Goal: Use online tool/utility: Use online tool/utility

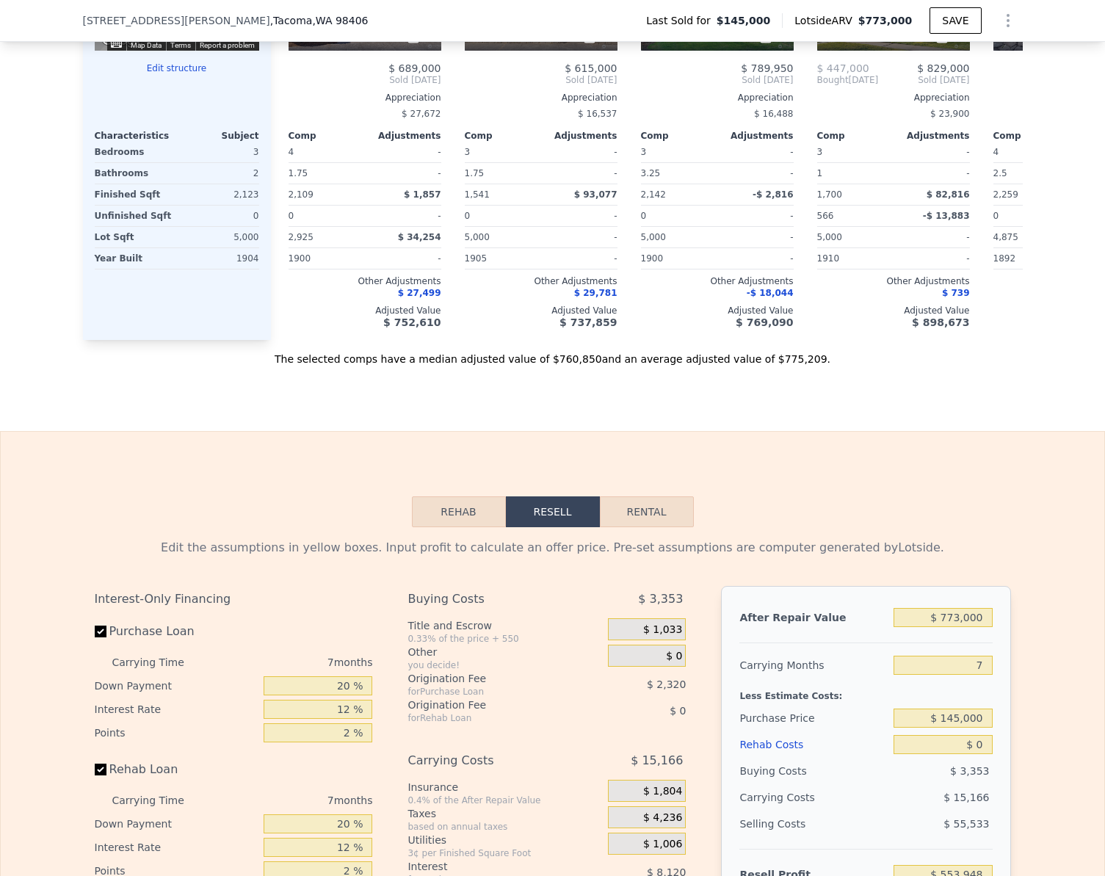
scroll to position [1537, 0]
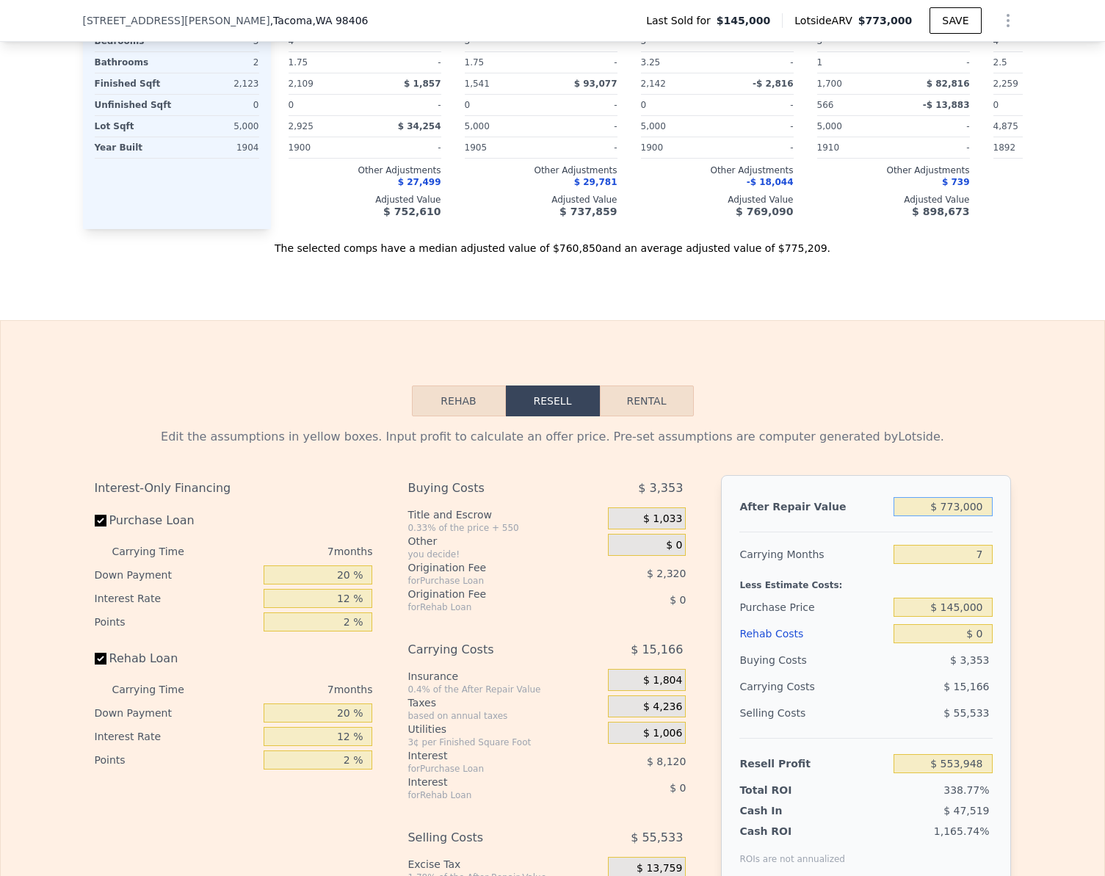
click at [971, 516] on input "$ 773,000" at bounding box center [943, 506] width 98 height 19
type input "$ 75"
type input "-$ 162,195"
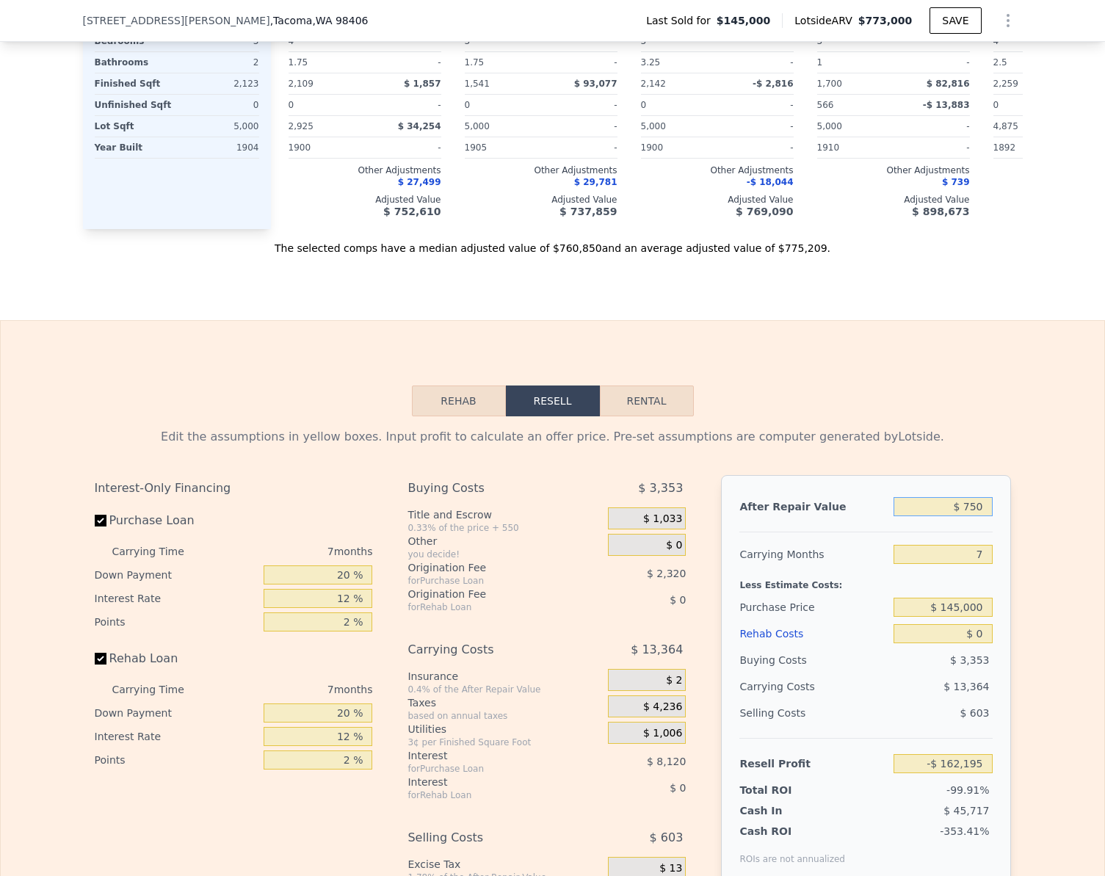
type input "$ 7,500"
type input "-$ 161,570"
type input "$ 75,000"
type input "-$ 92,775"
type input "$ 750,000"
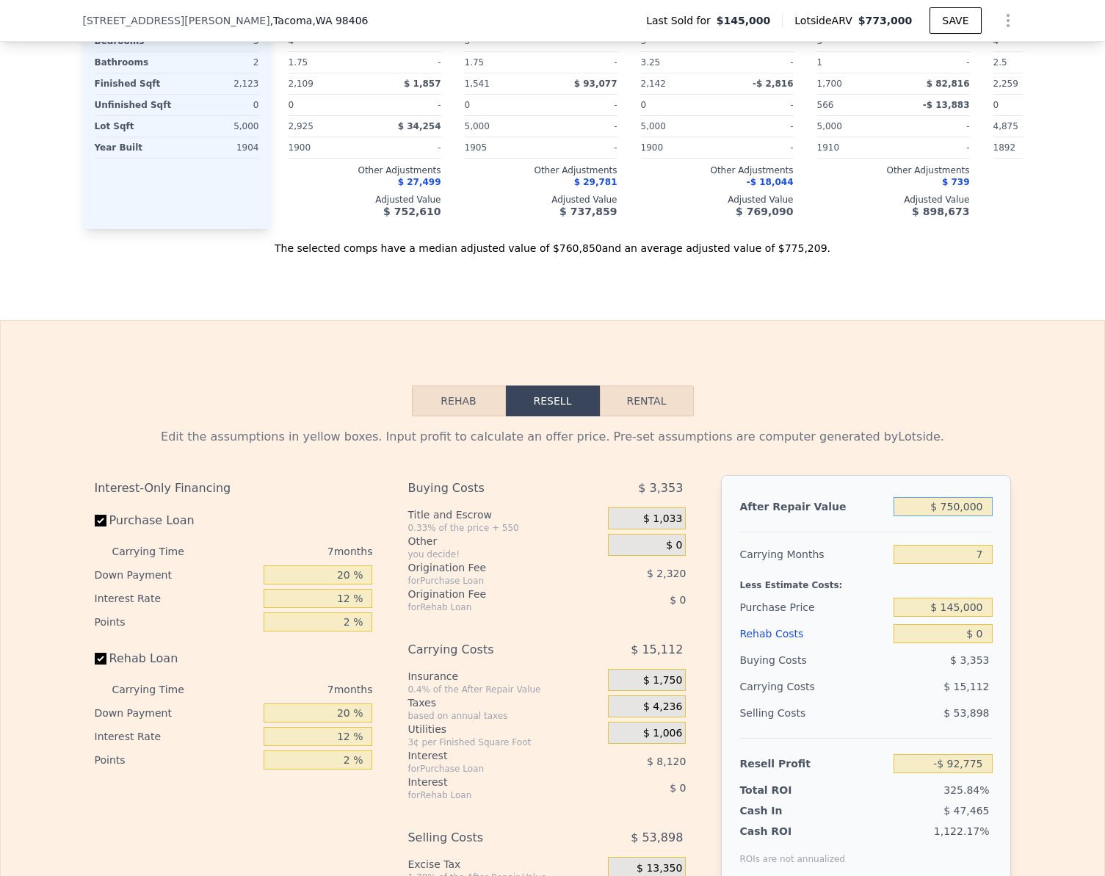
type input "$ 532,637"
type input "$ 750,000"
click at [95, 664] on input "Rehab Loan" at bounding box center [101, 659] width 12 height 12
checkbox input "false"
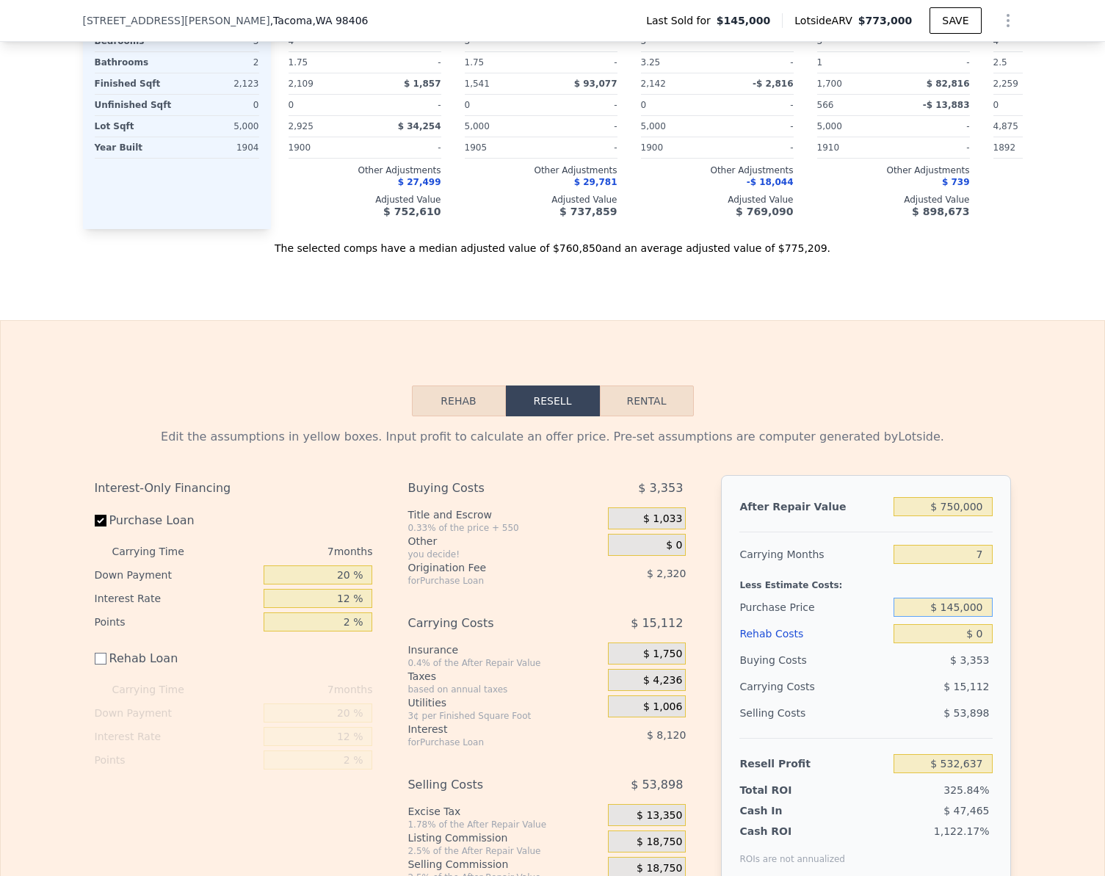
click at [986, 617] on input "$ 145,000" at bounding box center [943, 607] width 98 height 19
click at [982, 617] on input "$ 145,000" at bounding box center [943, 607] width 98 height 19
type input "$ 580,000"
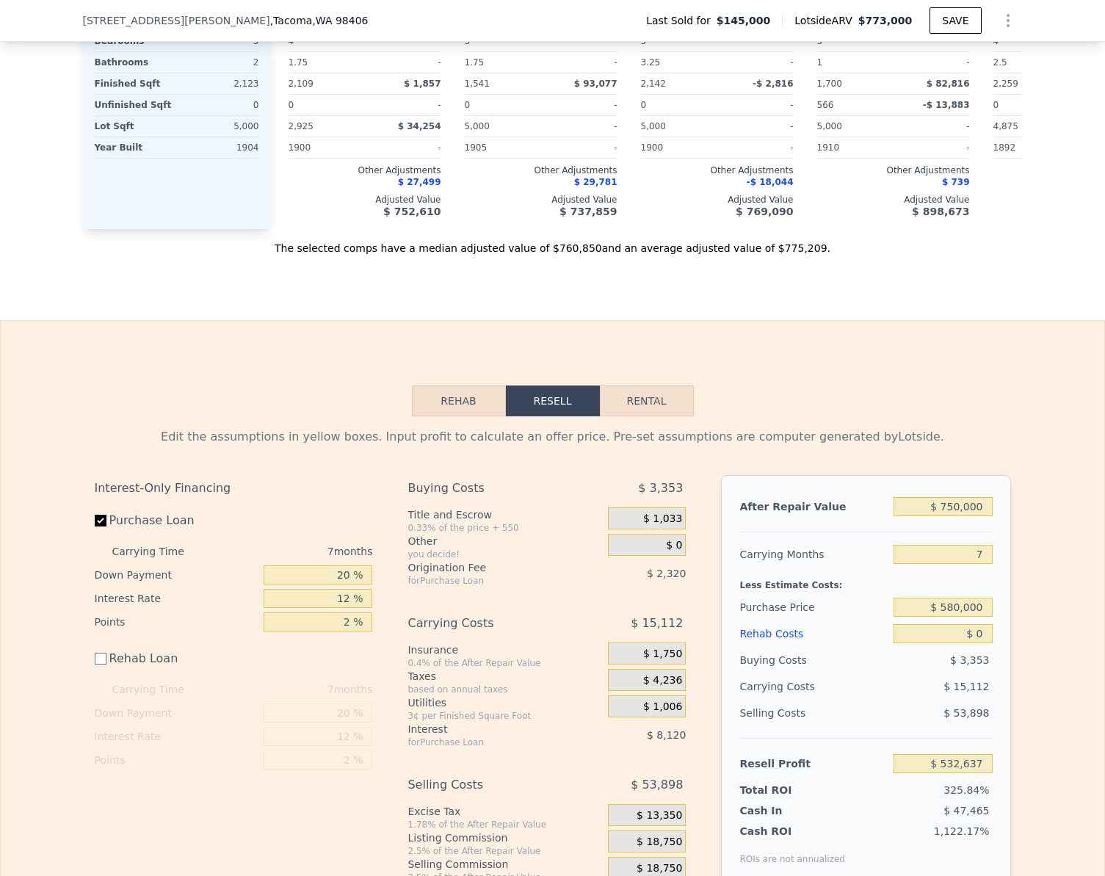
click at [1011, 618] on div "Edit the assumptions in yellow boxes. Input profit to calculate an offer price.…" at bounding box center [553, 662] width 940 height 493
type input "$ 64,869"
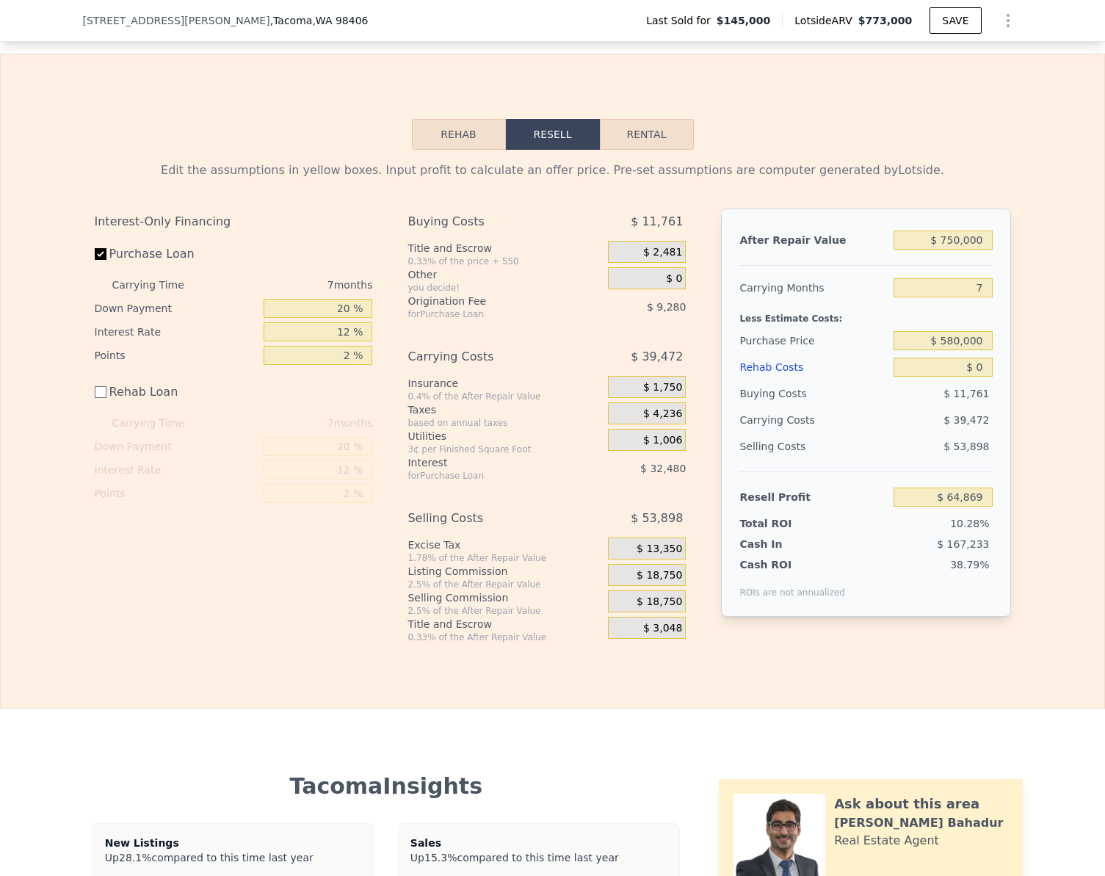
scroll to position [1830, 0]
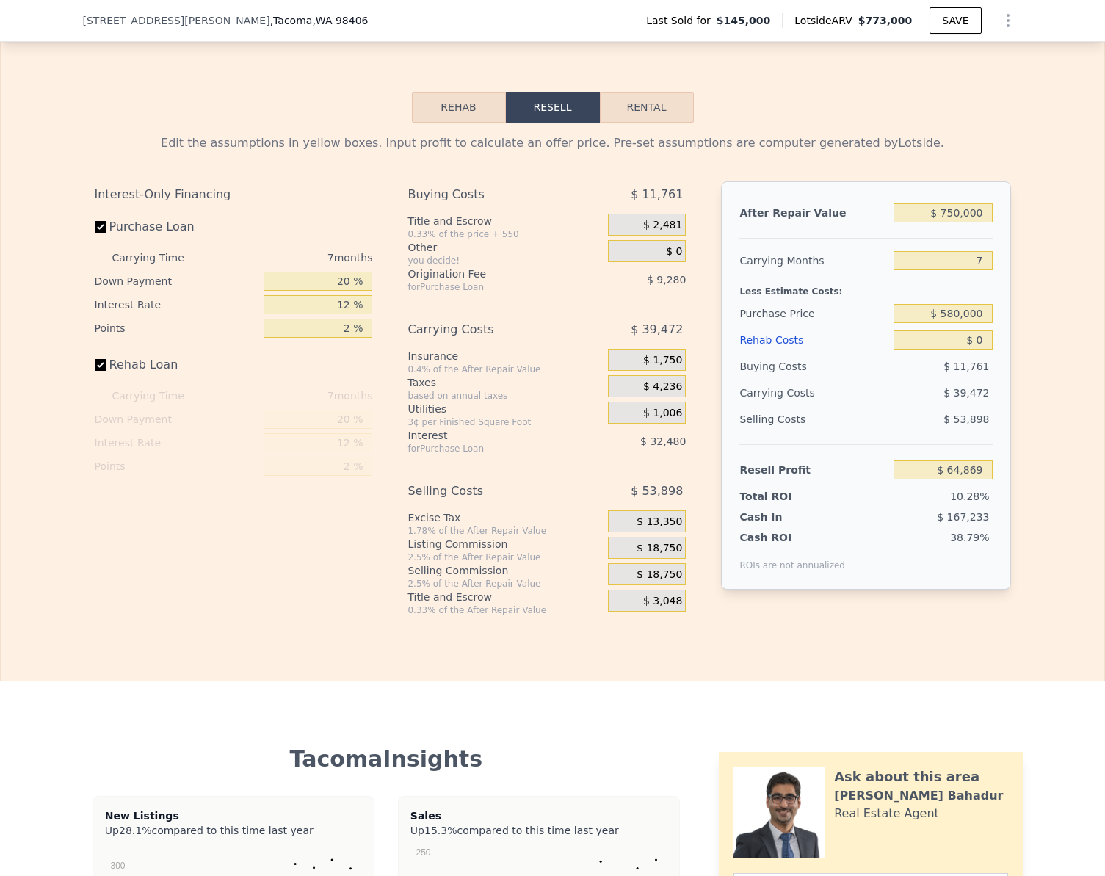
checkbox input "true"
type input "$ 773,000"
type input "$ 553,948"
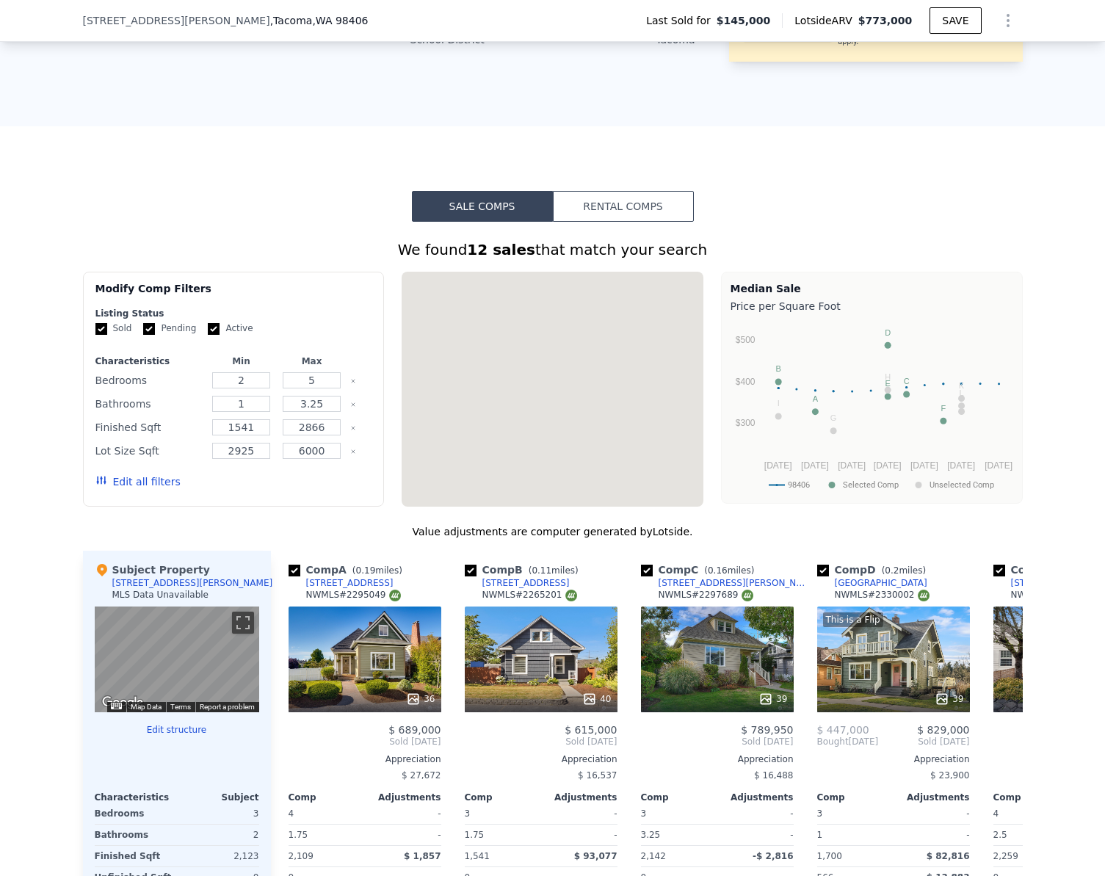
scroll to position [0, 0]
